Goal: Find specific page/section

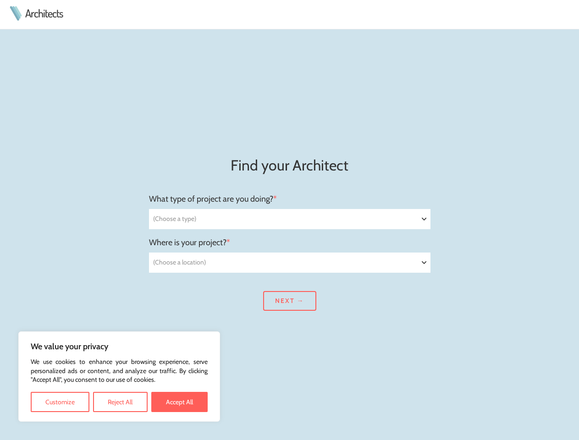
click at [290, 220] on select "(Choose a type) Residential Commercial Mixed use Conservation & Heritage Public…" at bounding box center [290, 219] width 281 height 19
click at [60, 402] on button "Customize" at bounding box center [60, 402] width 59 height 20
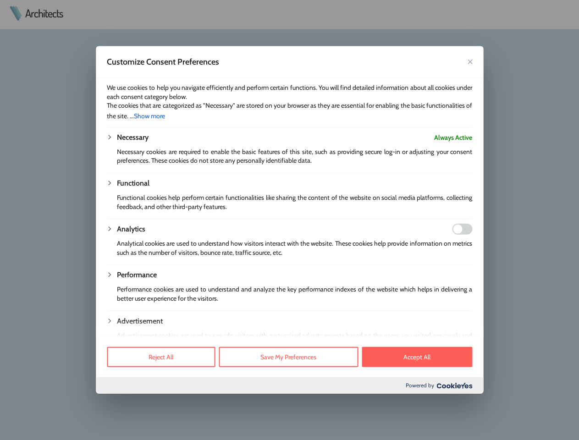
click at [120, 402] on div at bounding box center [289, 220] width 579 height 440
click at [179, 303] on p "Performance cookies are used to understand and analyze the key performance inde…" at bounding box center [295, 294] width 356 height 18
